Goal: Task Accomplishment & Management: Use online tool/utility

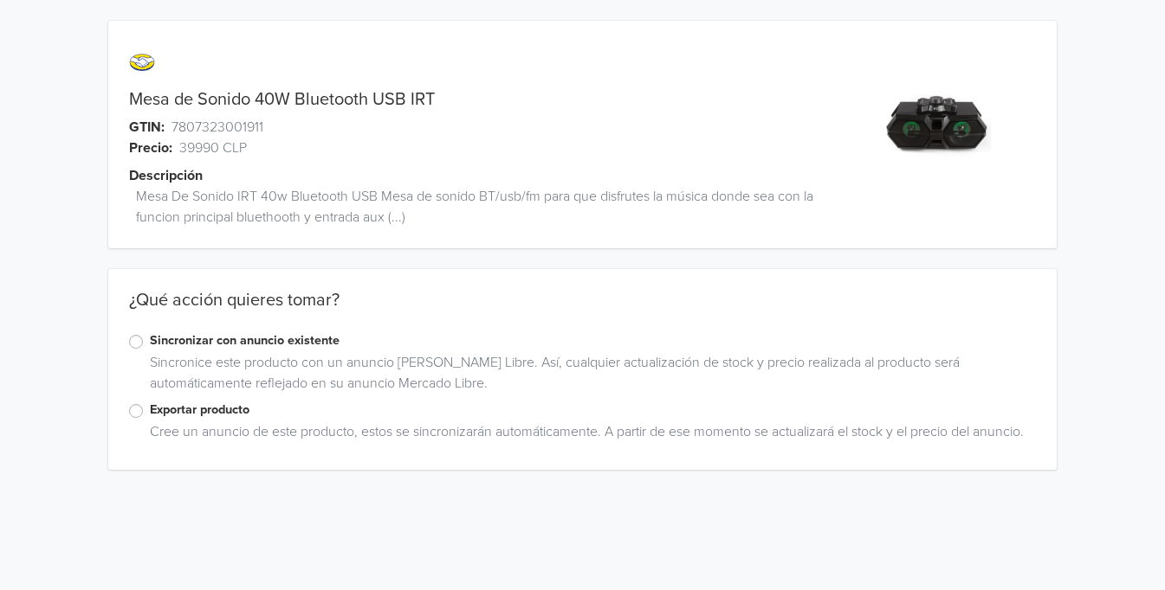
click at [150, 410] on label "Exportar producto" at bounding box center [593, 410] width 887 height 19
click at [0, 0] on input "Exportar producto" at bounding box center [0, 0] width 0 height 0
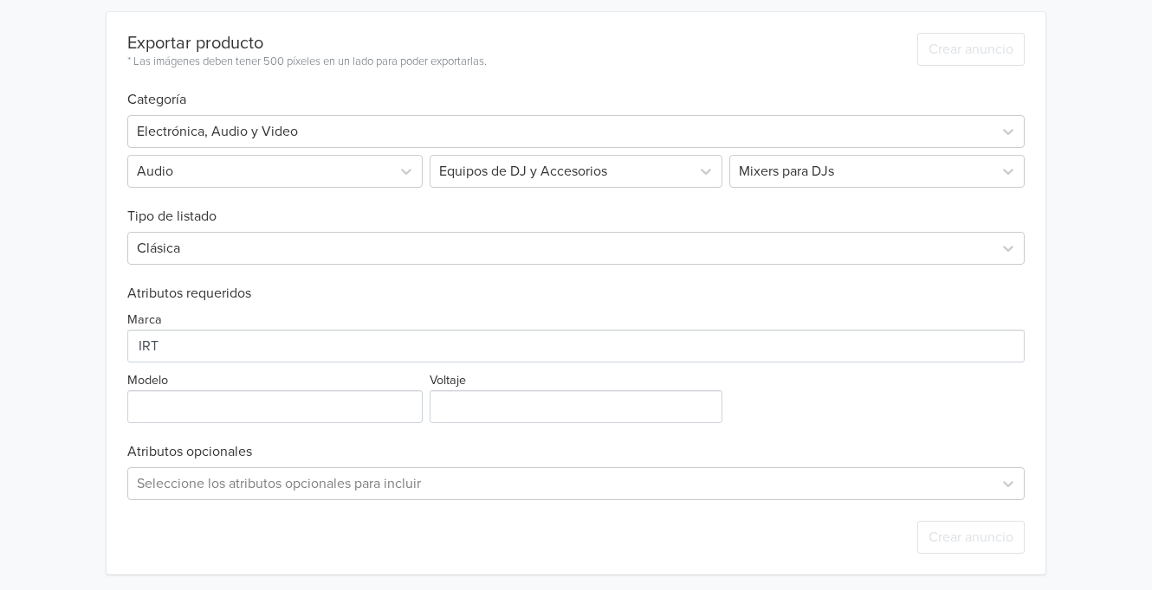
scroll to position [505, 0]
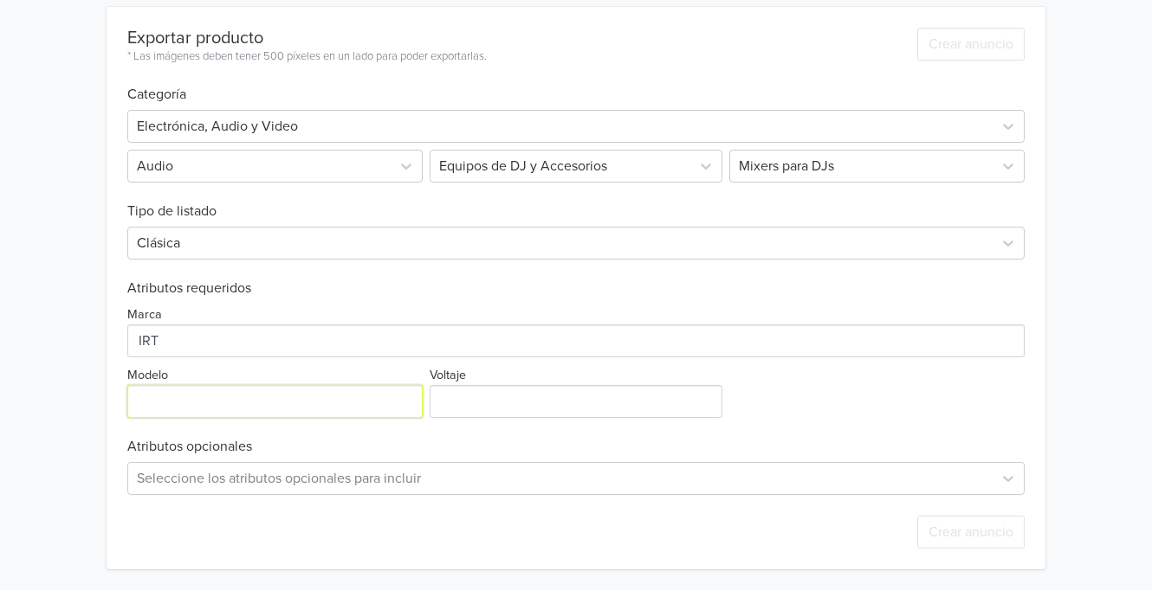
click at [274, 412] on input "Modelo" at bounding box center [274, 401] width 295 height 33
type input "m"
type input "Mesa de sonido"
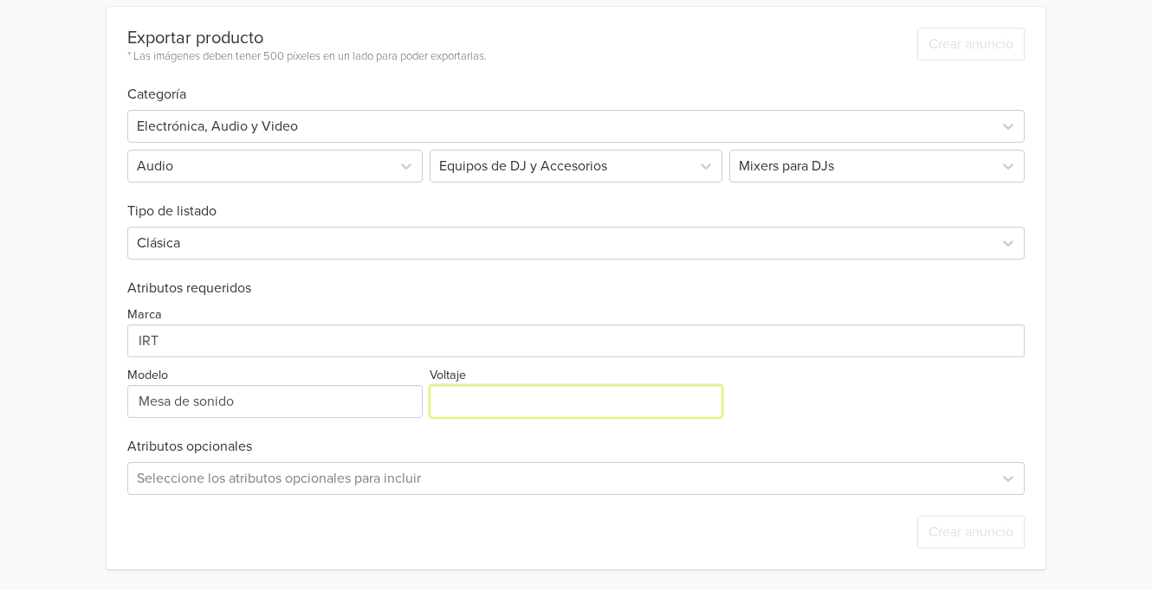
click at [599, 411] on input "Voltaje" at bounding box center [575, 401] width 292 height 33
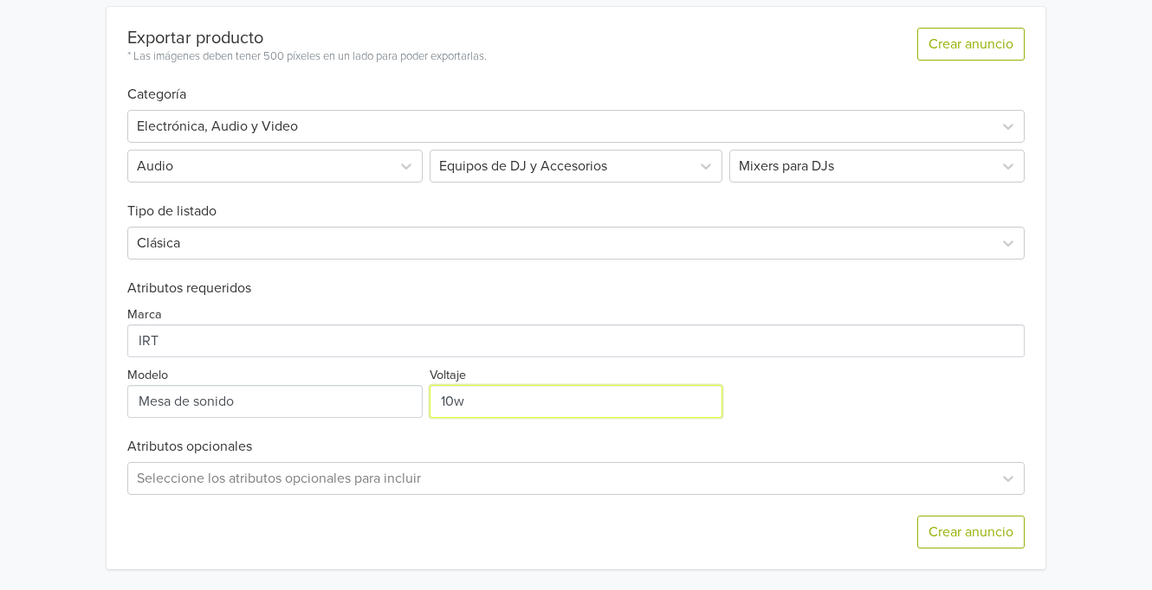
type input "10w"
click at [431, 497] on div "Crear anuncio" at bounding box center [575, 532] width 896 height 74
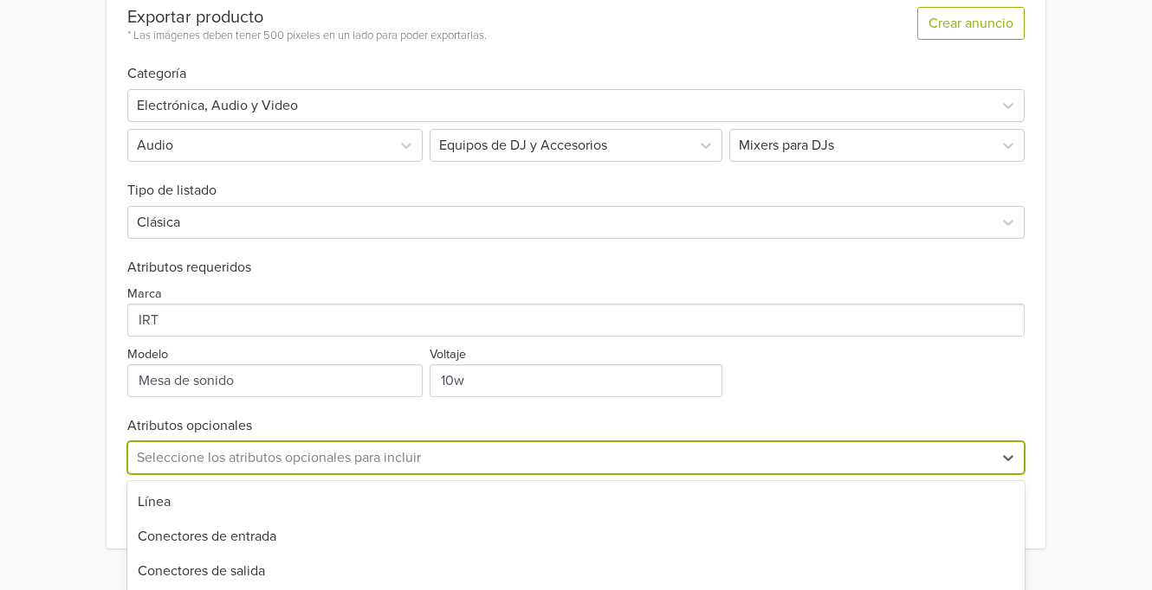
scroll to position [676, 0]
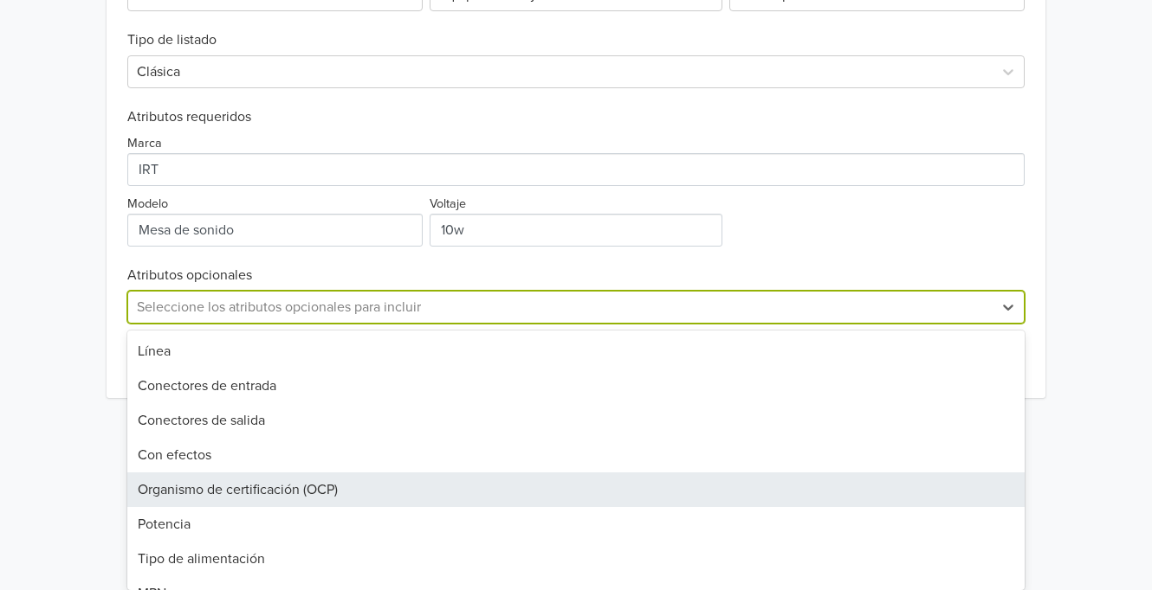
click at [431, 324] on div "27 results available. Use Up and Down to choose options, press Enter to select …" at bounding box center [575, 307] width 896 height 33
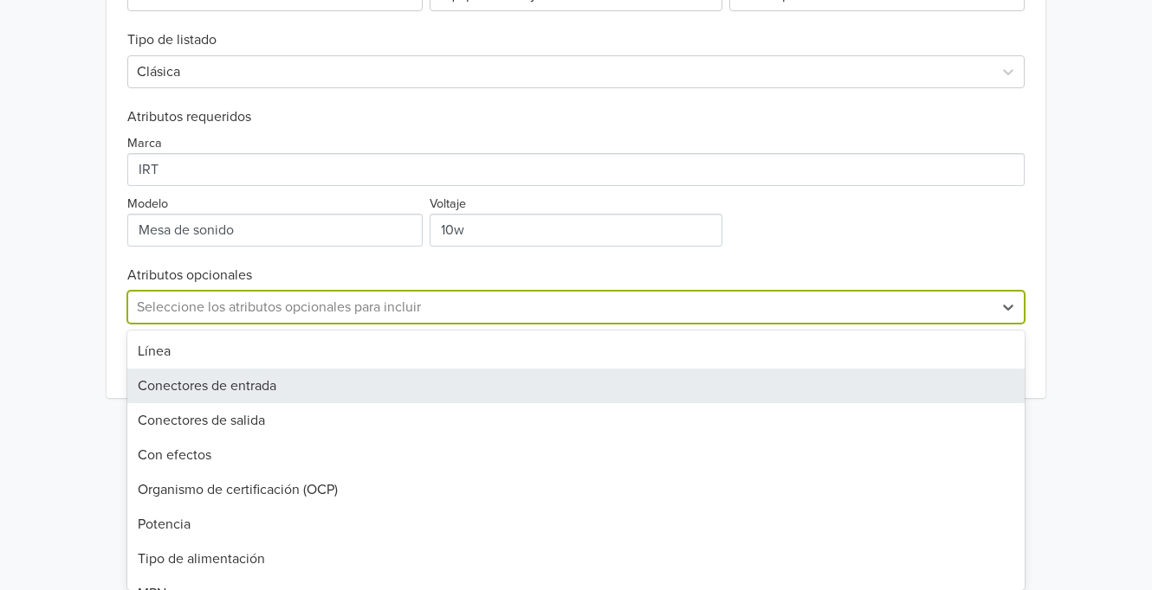
click at [371, 377] on div "Conectores de entrada" at bounding box center [575, 386] width 896 height 35
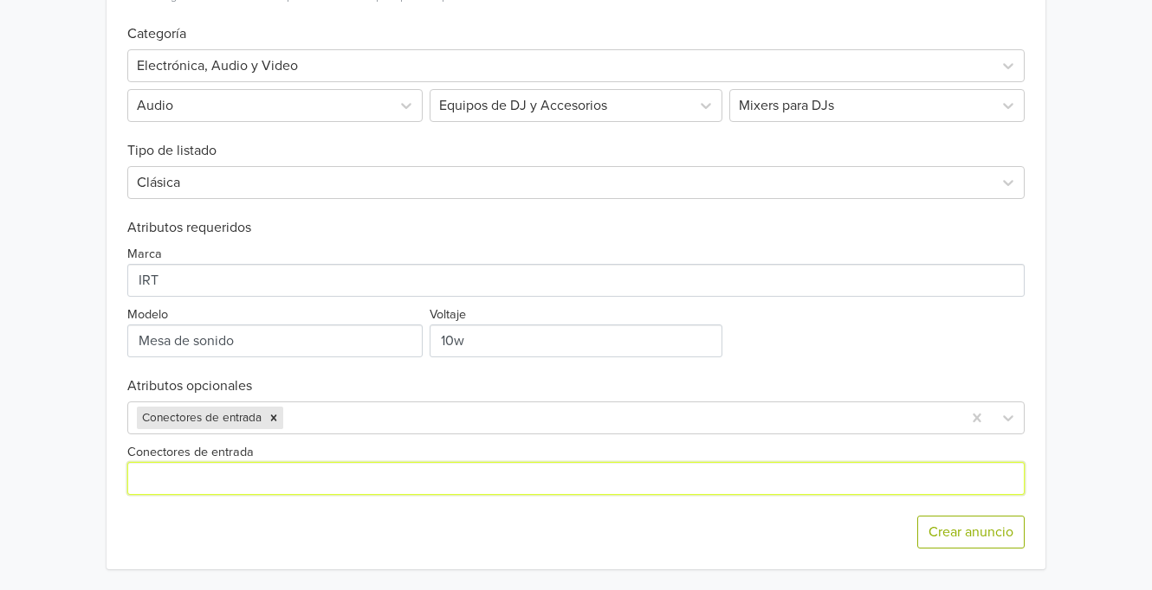
click at [229, 470] on input "Conectores de entrada" at bounding box center [575, 478] width 896 height 33
type input "usb aux"
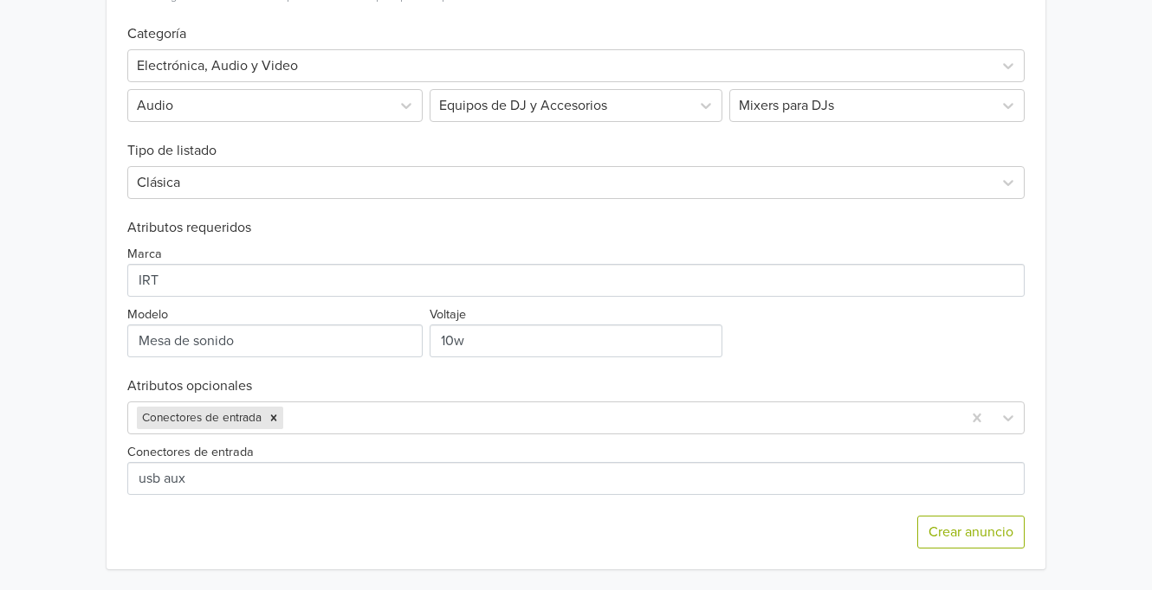
drag, startPoint x: 231, startPoint y: 519, endPoint x: 342, endPoint y: 442, distance: 134.5
click at [230, 519] on div "Crear anuncio" at bounding box center [575, 532] width 896 height 74
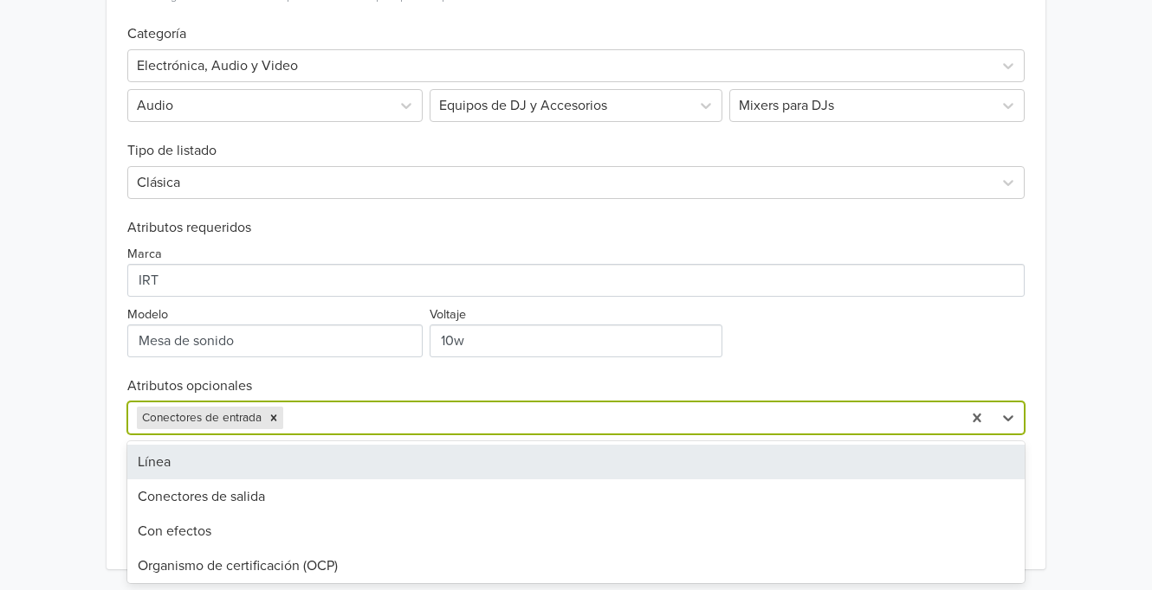
click at [366, 405] on div "Conectores de entrada" at bounding box center [544, 418] width 832 height 31
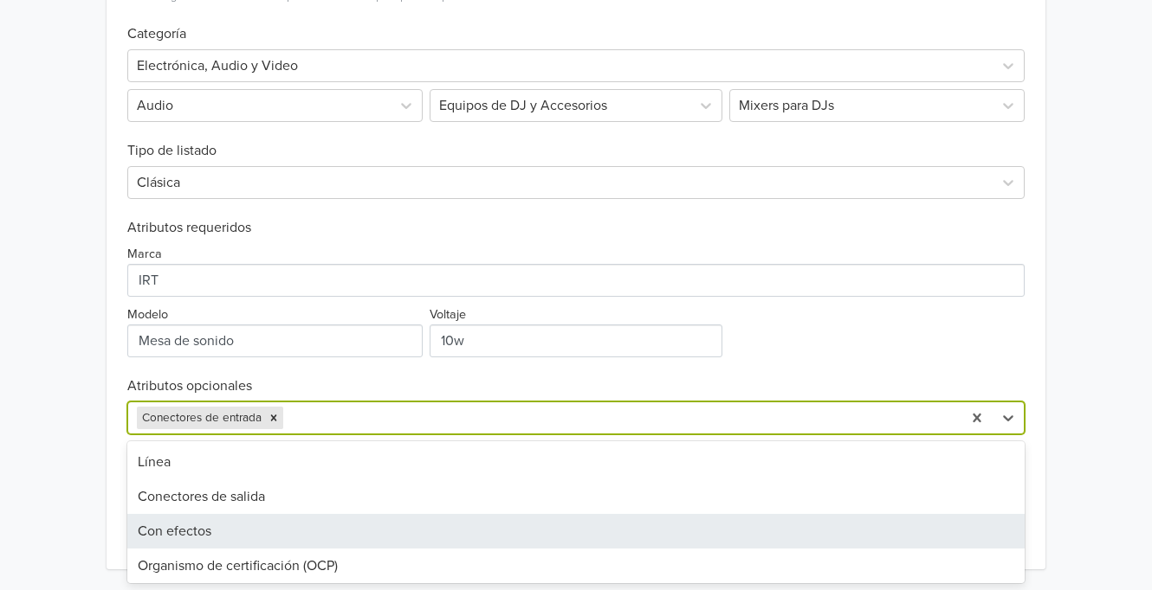
click at [215, 539] on div "Con efectos" at bounding box center [575, 531] width 896 height 35
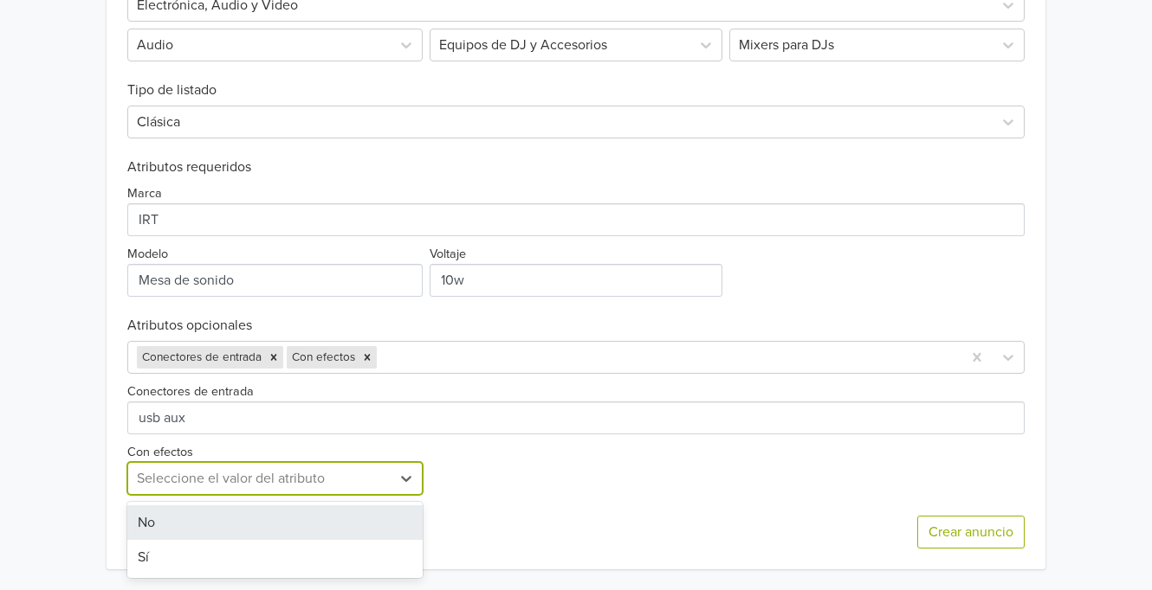
click at [211, 495] on div "2 results available. Use Up and Down to choose options, press Enter to select t…" at bounding box center [274, 478] width 295 height 33
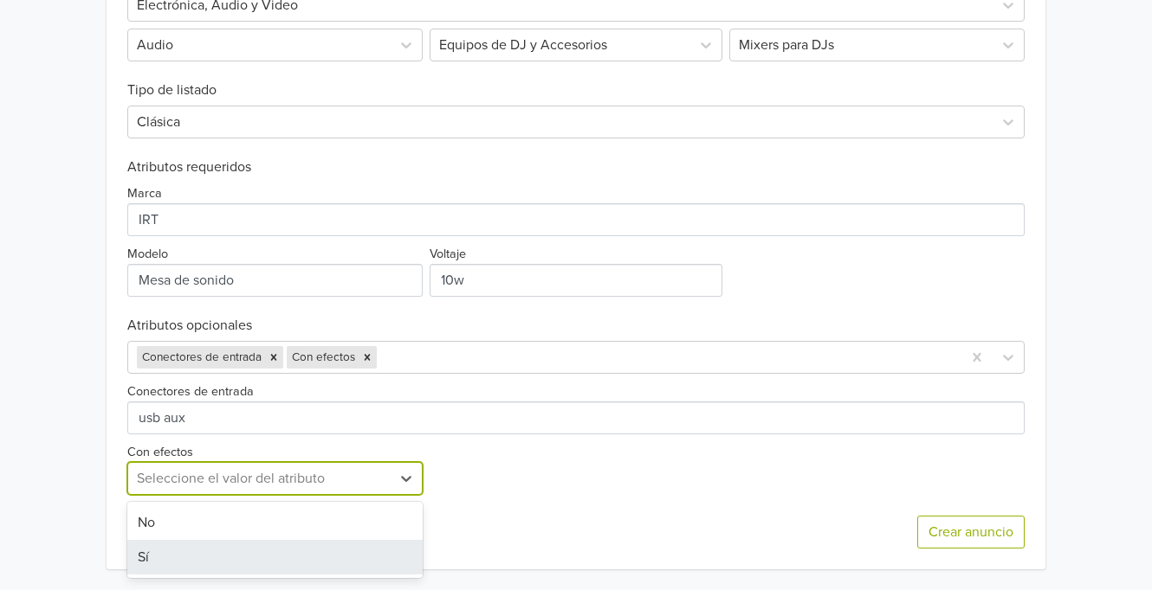
click at [319, 558] on div "Sí" at bounding box center [274, 557] width 295 height 35
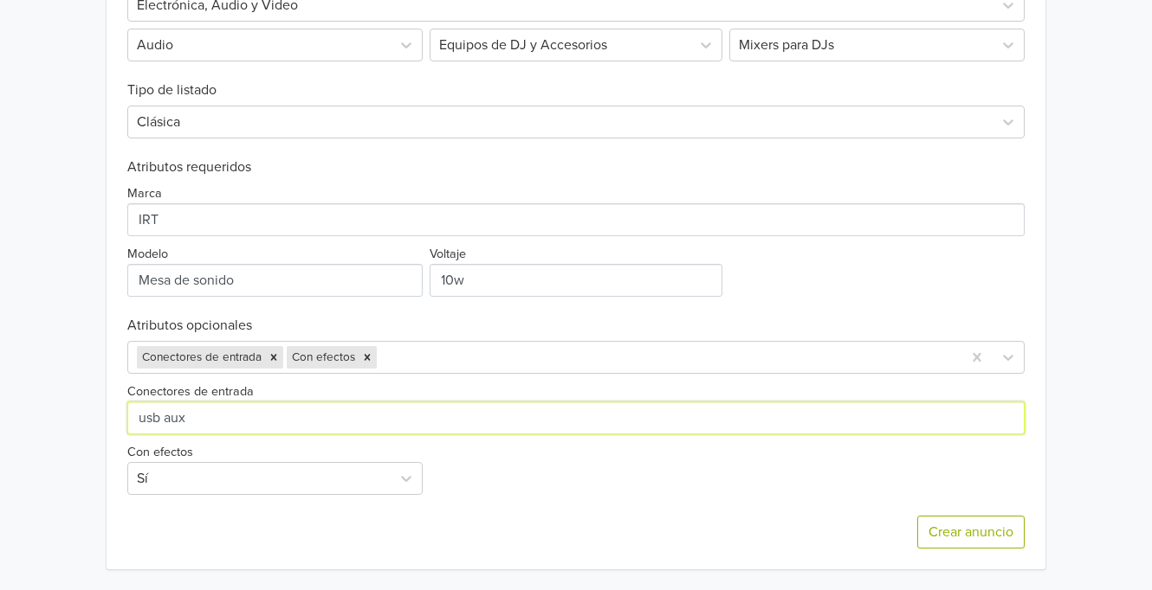
drag, startPoint x: 223, startPoint y: 423, endPoint x: 103, endPoint y: 412, distance: 120.9
click at [270, 362] on icon "Remove Conectores de entrada" at bounding box center [274, 358] width 12 height 12
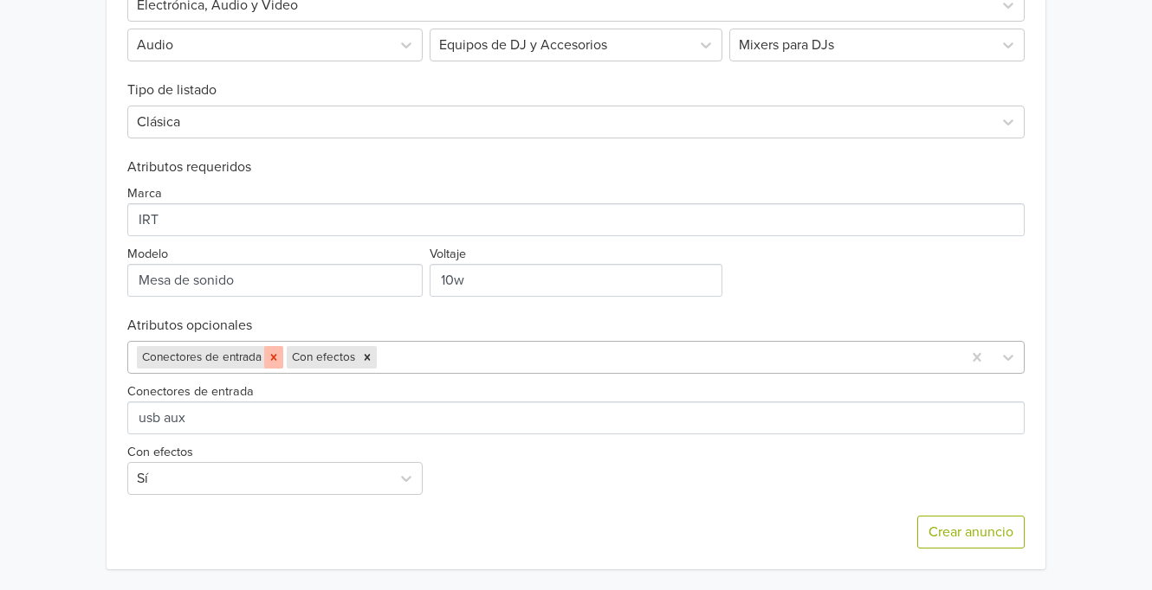
scroll to position [565, 0]
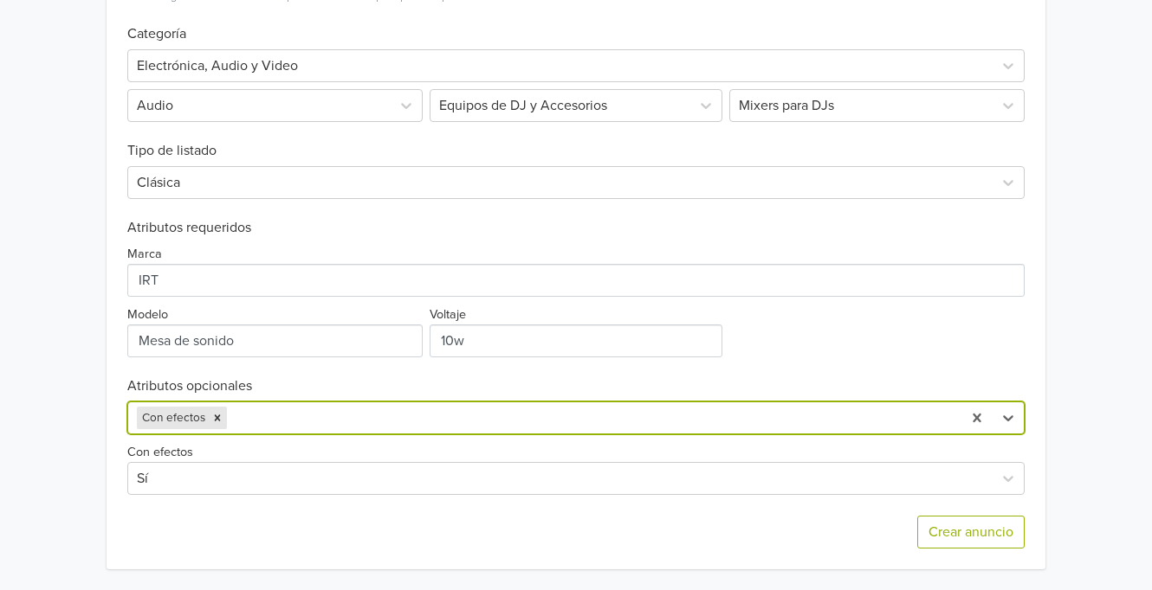
click at [248, 410] on div at bounding box center [590, 418] width 721 height 24
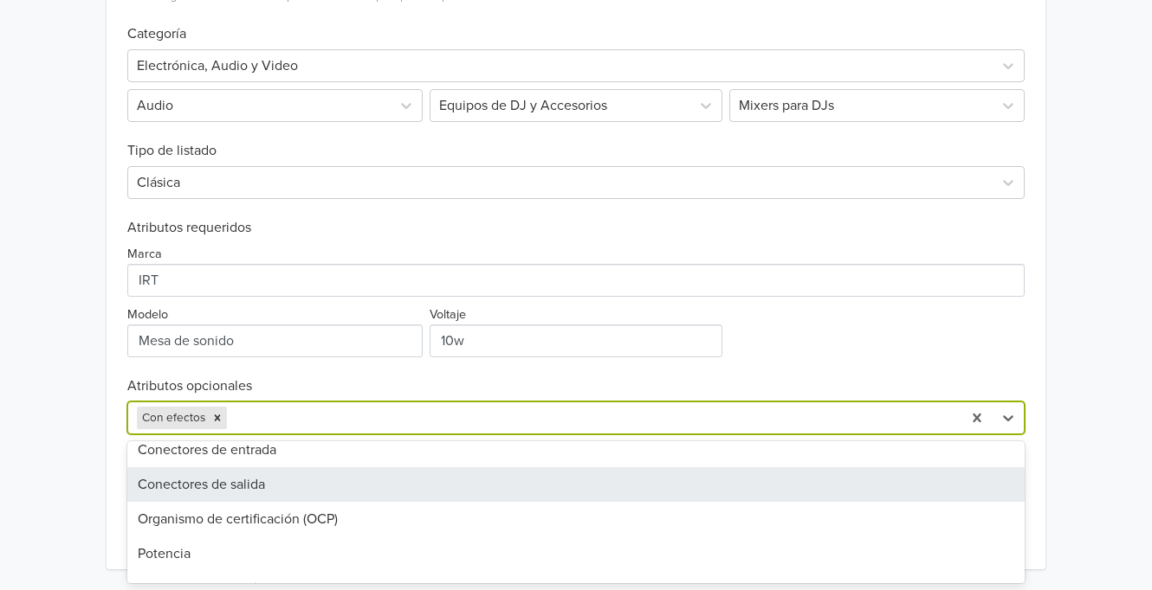
scroll to position [87, 0]
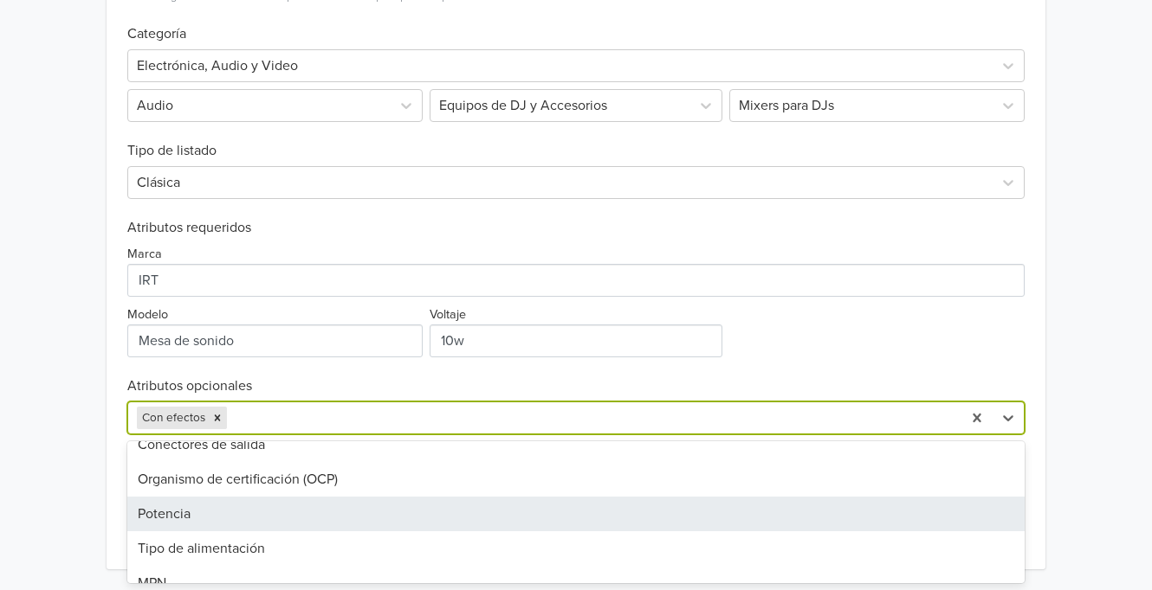
click at [231, 511] on div "Potencia" at bounding box center [575, 514] width 896 height 35
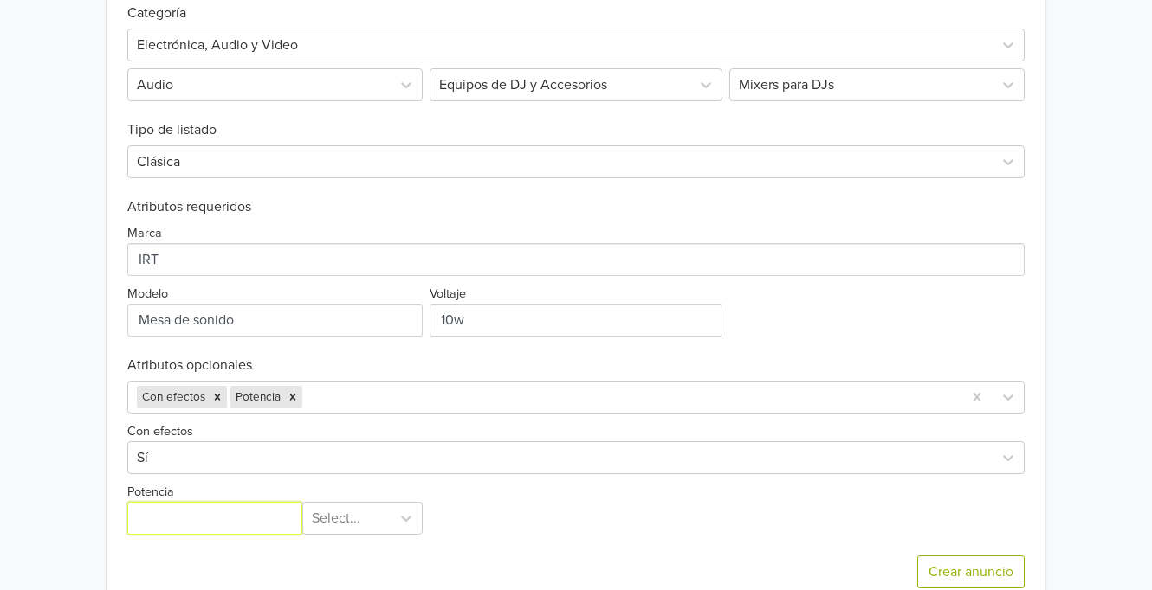
click at [237, 532] on input "Potencia" at bounding box center [214, 518] width 174 height 33
type input "10"
click at [320, 535] on div "Select..." at bounding box center [362, 518] width 121 height 33
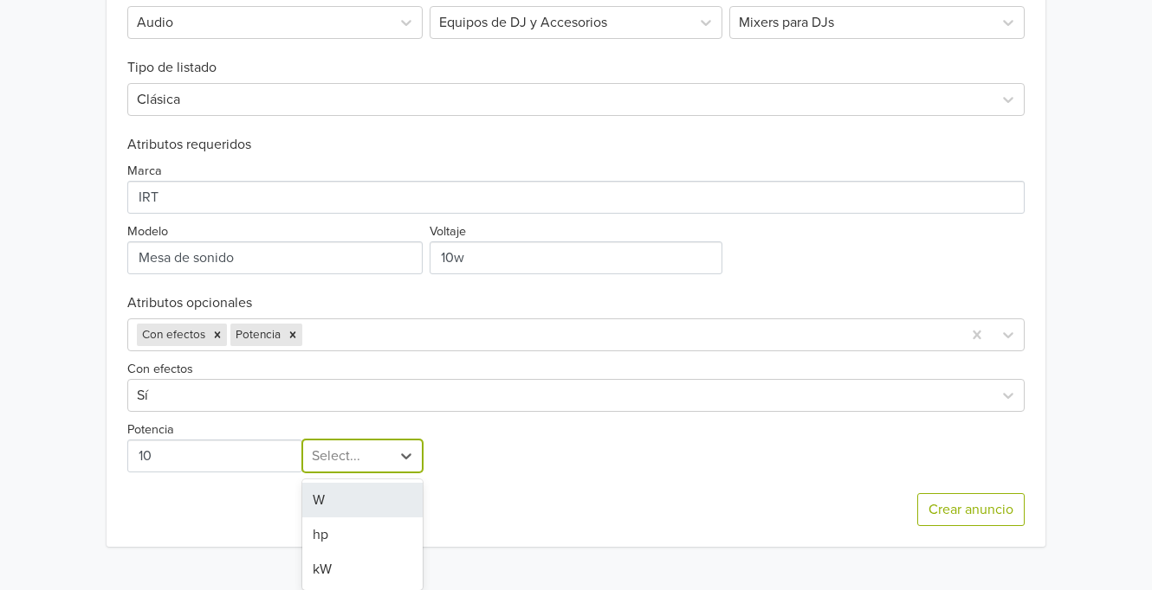
click at [332, 493] on div "W" at bounding box center [362, 500] width 121 height 35
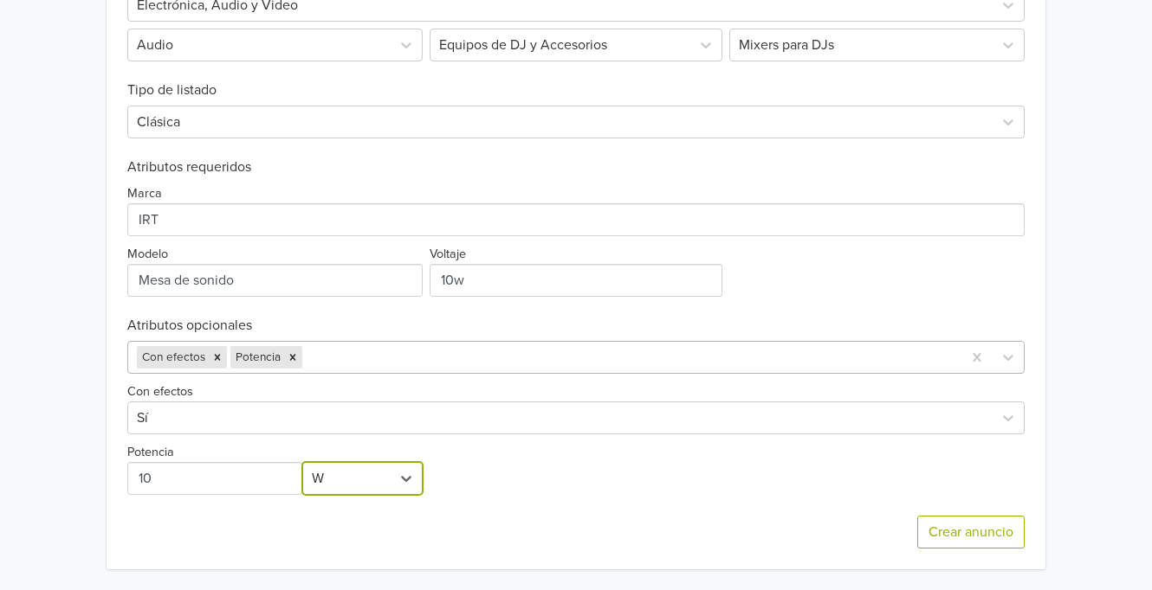
click at [348, 354] on div at bounding box center [629, 357] width 646 height 24
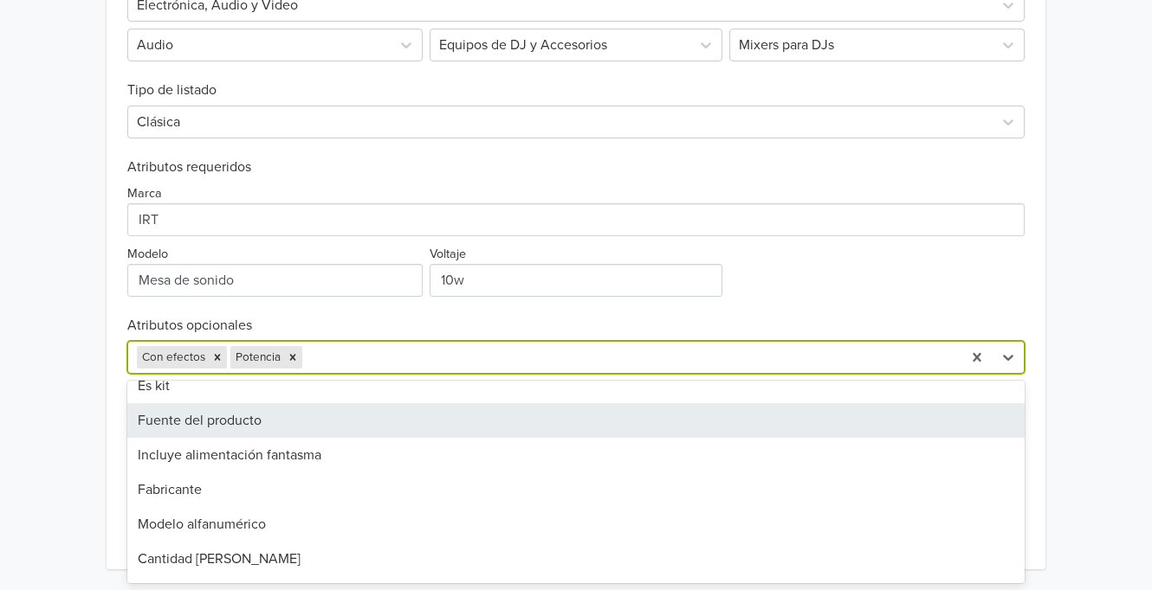
scroll to position [260, 0]
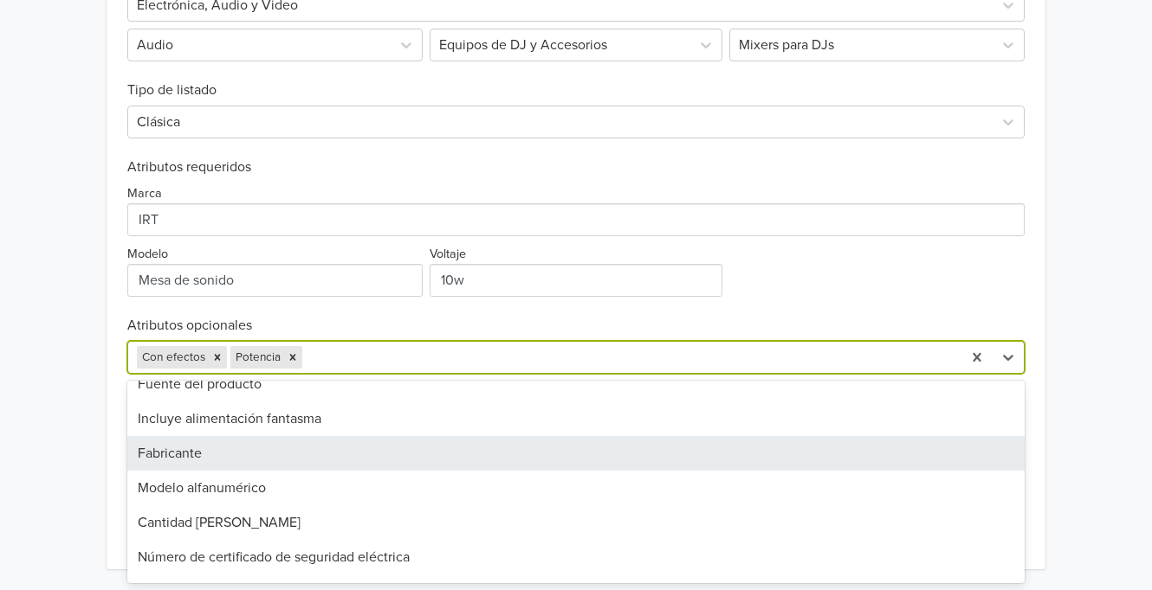
click at [271, 456] on div "Fabricante" at bounding box center [575, 453] width 896 height 35
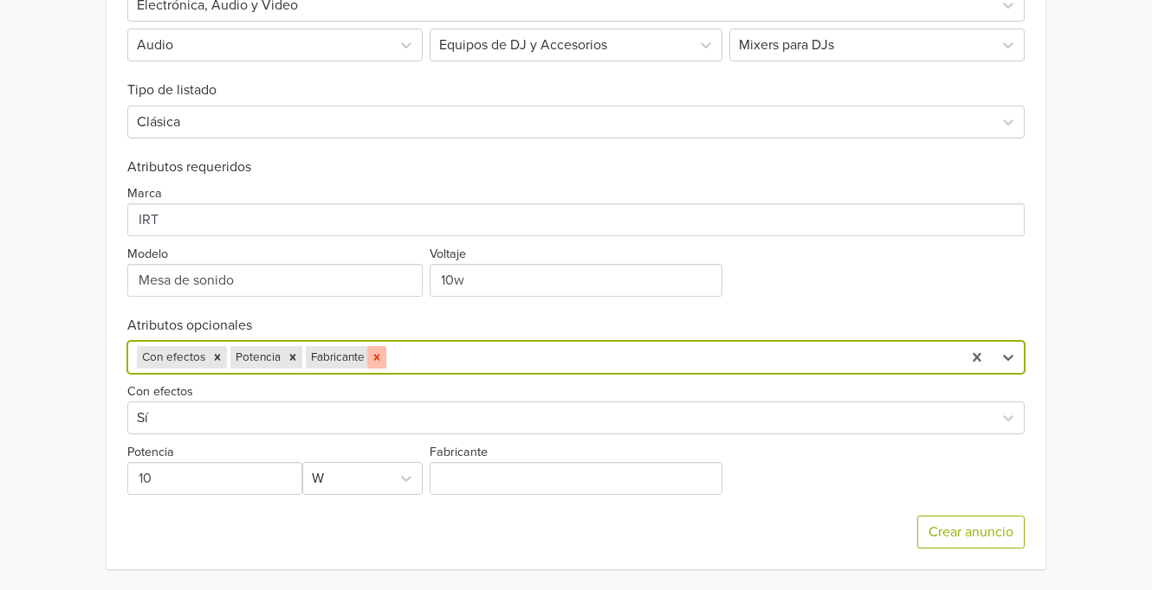
click at [374, 359] on icon "Remove Fabricante" at bounding box center [377, 358] width 12 height 12
click at [366, 358] on div at bounding box center [629, 357] width 646 height 24
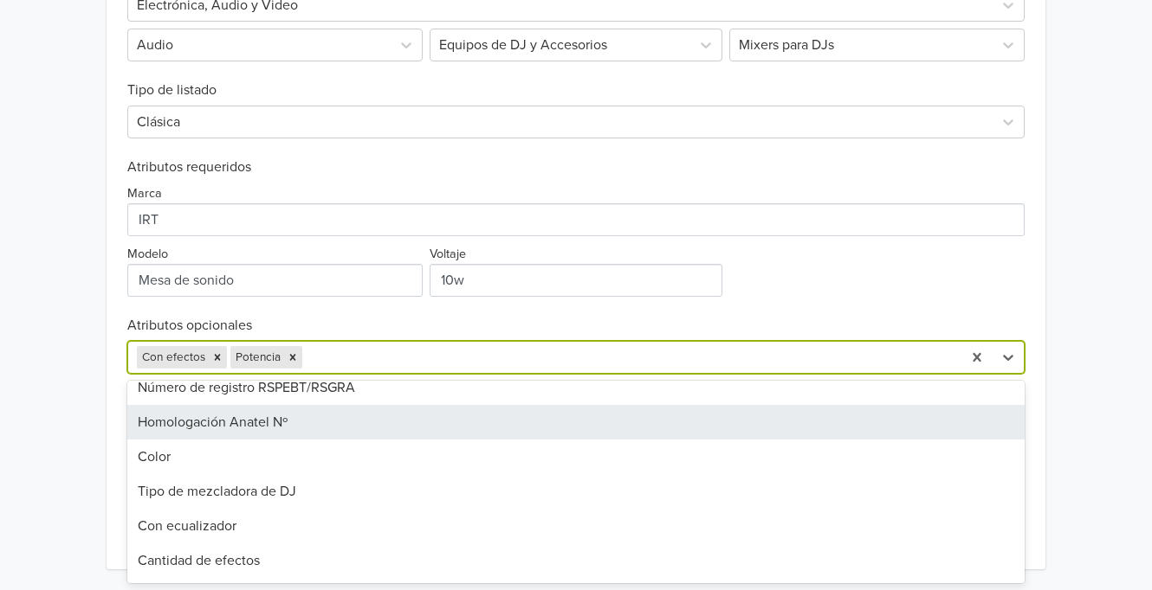
scroll to position [606, 0]
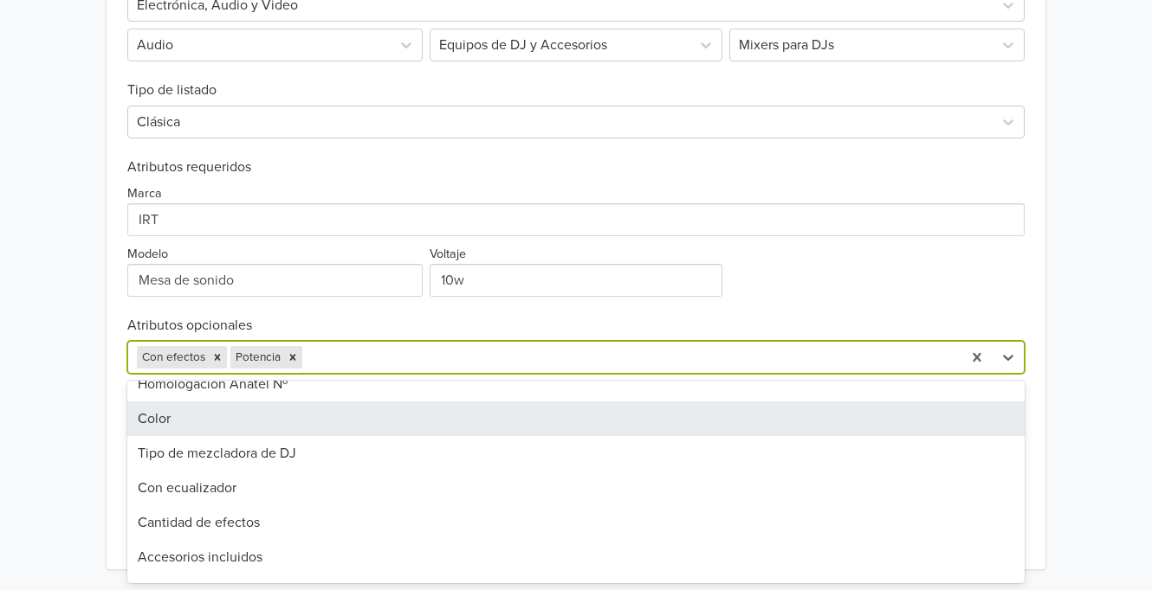
click at [171, 423] on div "Color" at bounding box center [575, 419] width 896 height 35
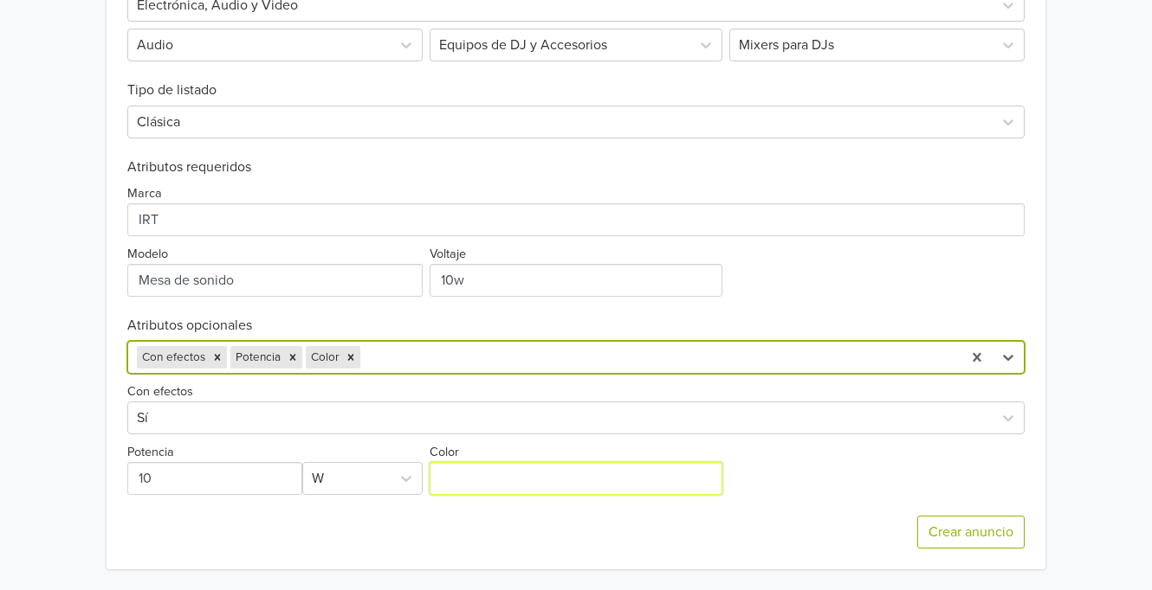
click at [518, 481] on input "Color" at bounding box center [575, 478] width 292 height 33
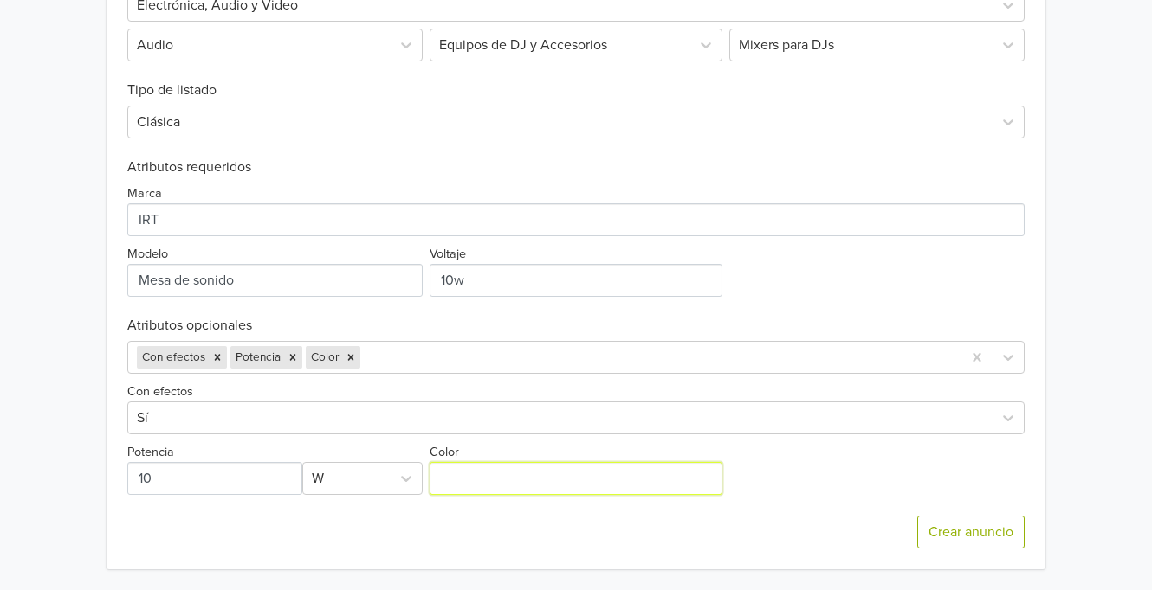
type input "Negro"
click at [447, 357] on div at bounding box center [658, 357] width 588 height 24
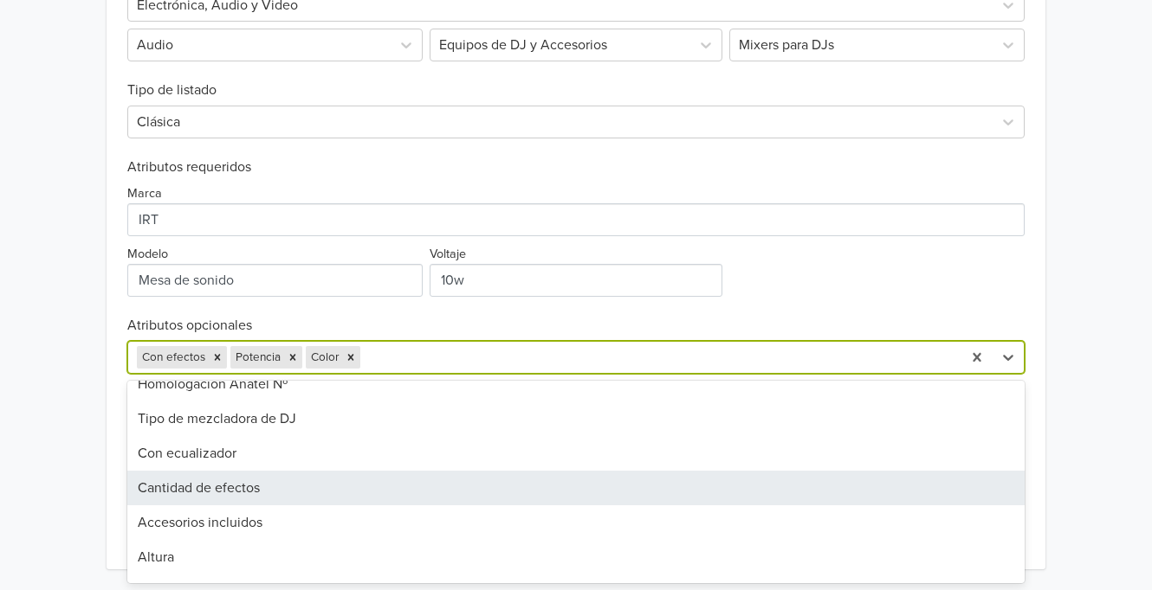
scroll to position [636, 0]
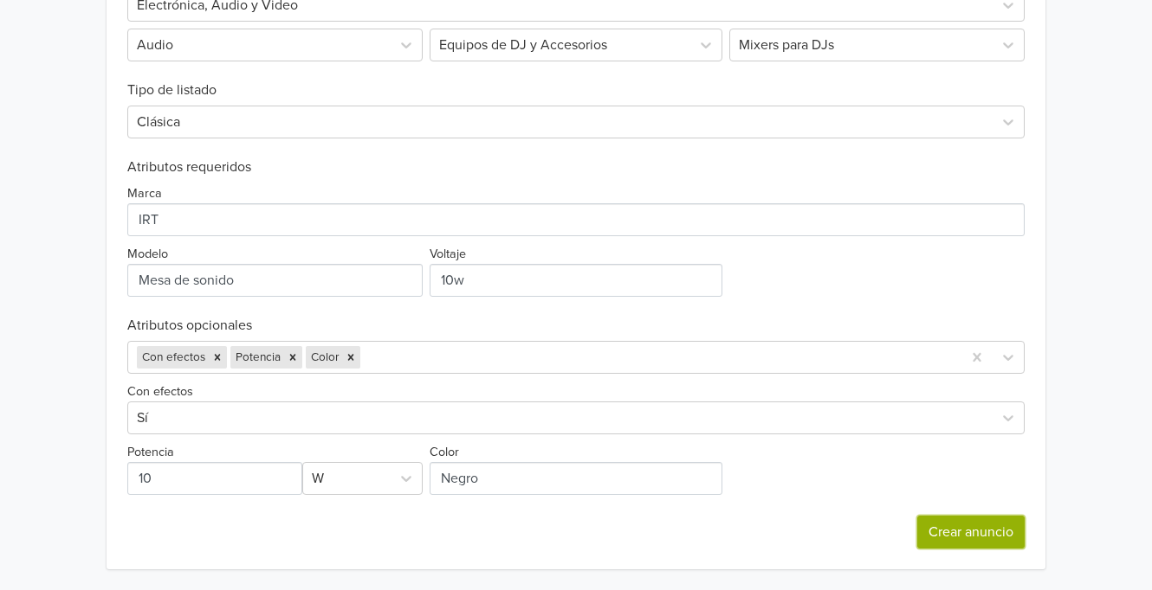
click at [977, 519] on button "Crear anuncio" at bounding box center [970, 532] width 107 height 33
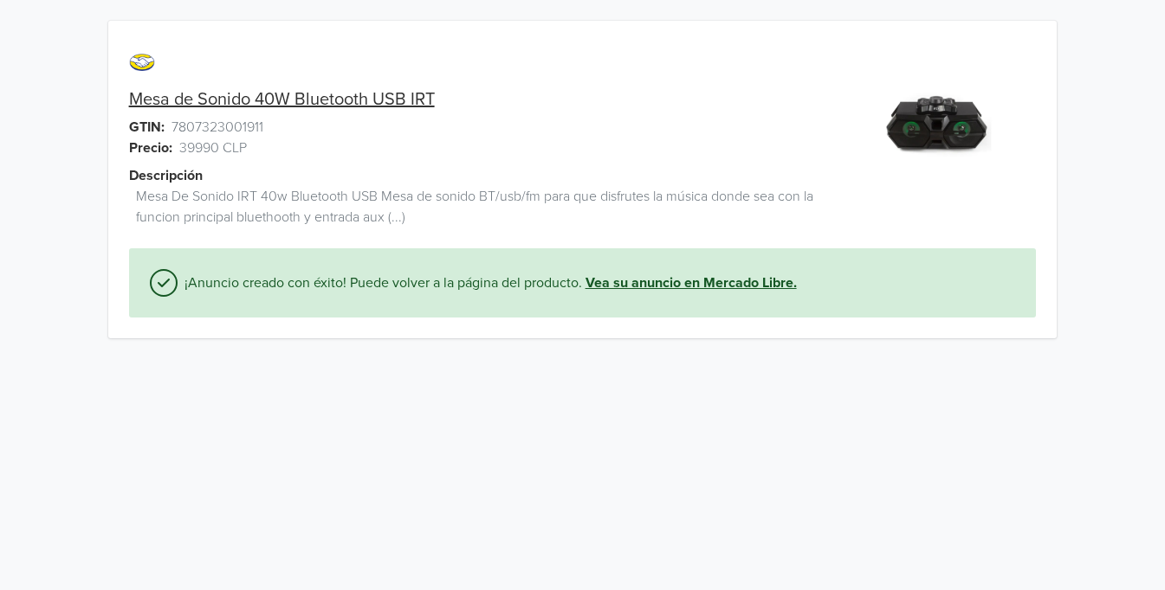
click at [650, 279] on link "Vea su anuncio en Mercado Libre." at bounding box center [690, 283] width 211 height 21
